Goal: Communication & Community: Answer question/provide support

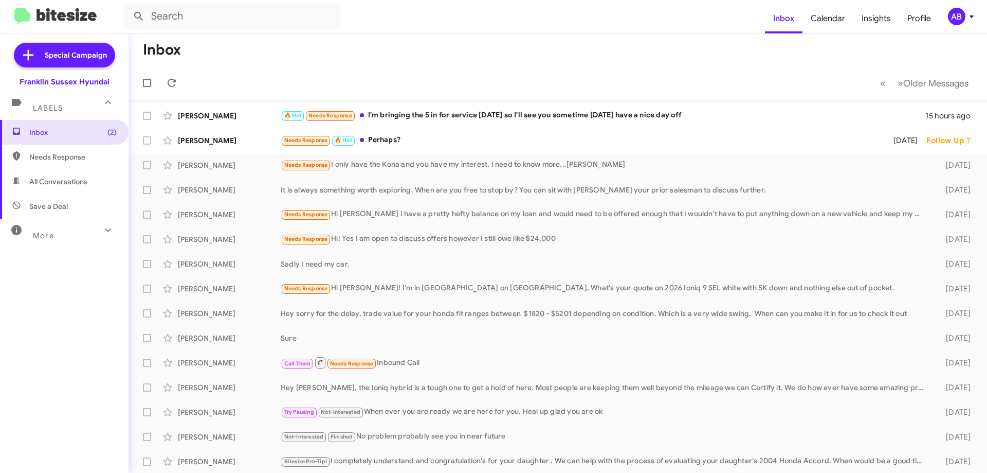
click at [386, 135] on div "Needs Response 🔥 Hot Perhaps?" at bounding box center [580, 140] width 599 height 12
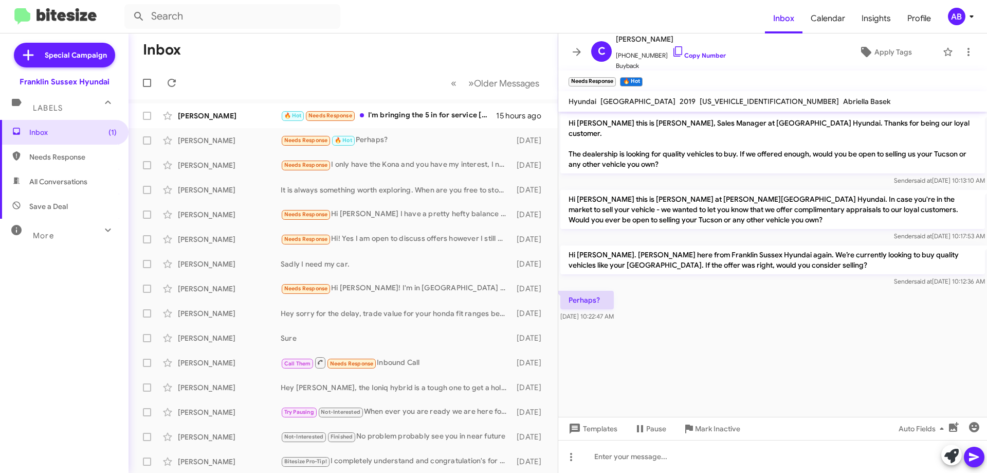
click at [695, 57] on link "Copy Number" at bounding box center [699, 55] width 54 height 8
click at [575, 51] on icon at bounding box center [577, 52] width 8 height 8
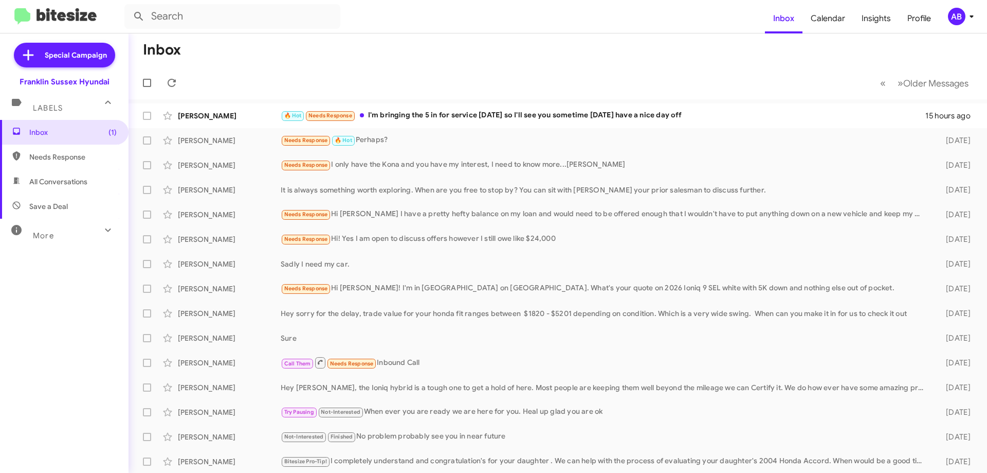
click at [543, 112] on div "🔥 Hot Needs Response I'm bringing the 5 in for service [DATE] so I'll see you s…" at bounding box center [603, 116] width 645 height 12
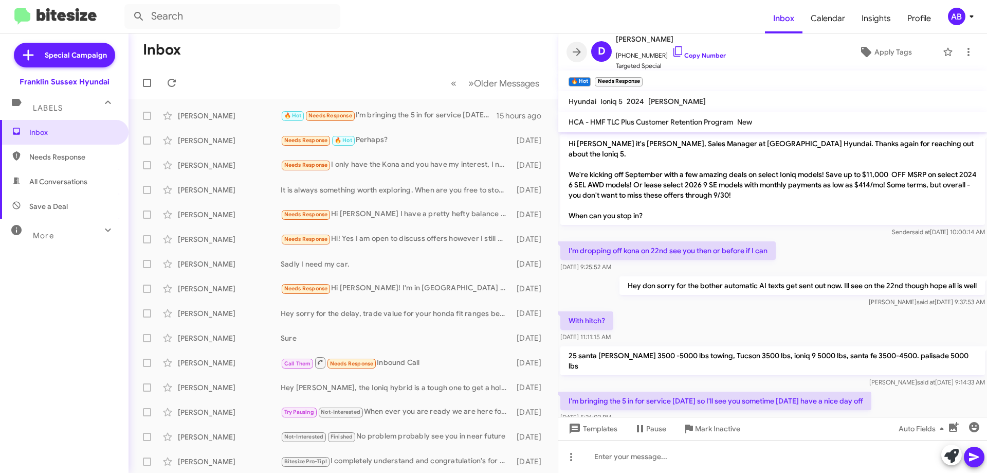
click at [578, 56] on icon at bounding box center [577, 52] width 12 height 12
